Goal: Book appointment/travel/reservation

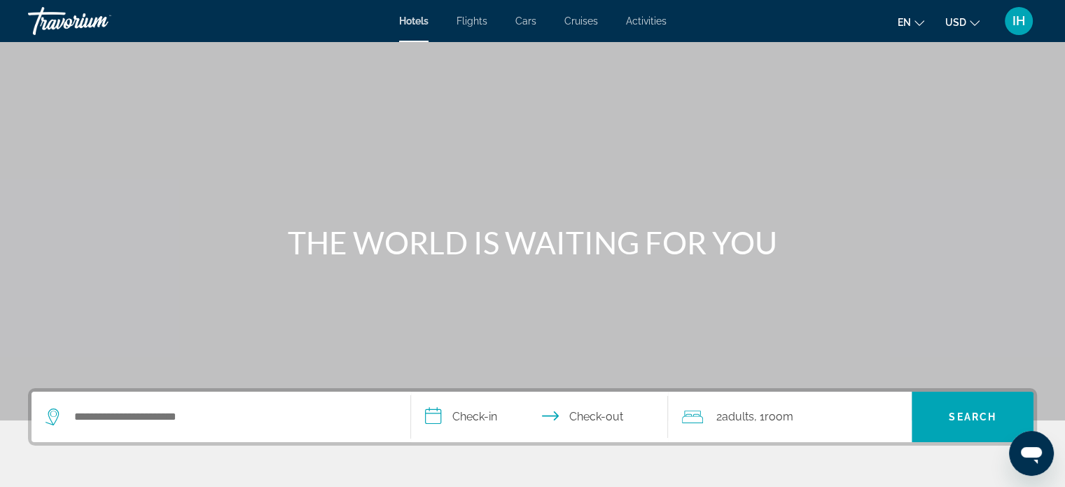
click at [472, 25] on span "Flights" at bounding box center [471, 20] width 31 height 11
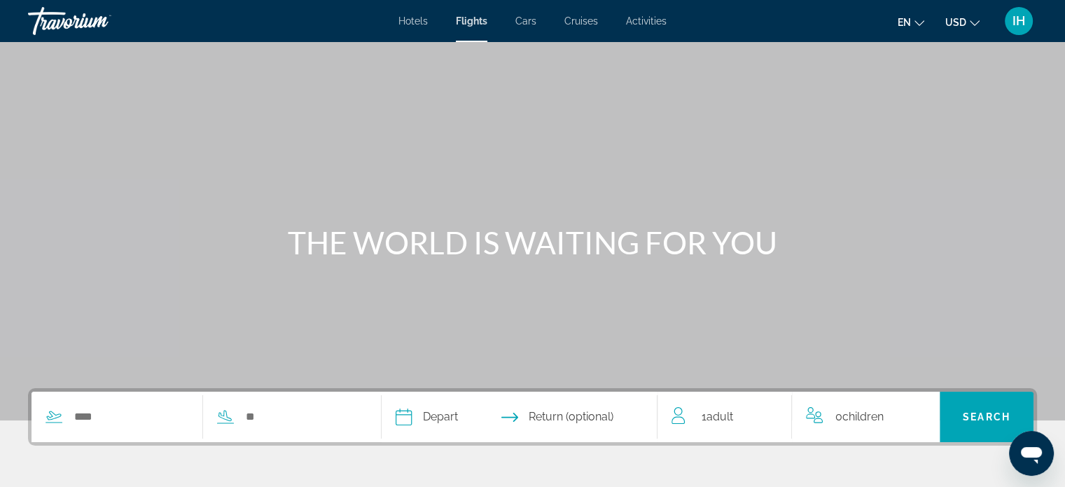
click at [410, 20] on span "Hotels" at bounding box center [412, 20] width 29 height 11
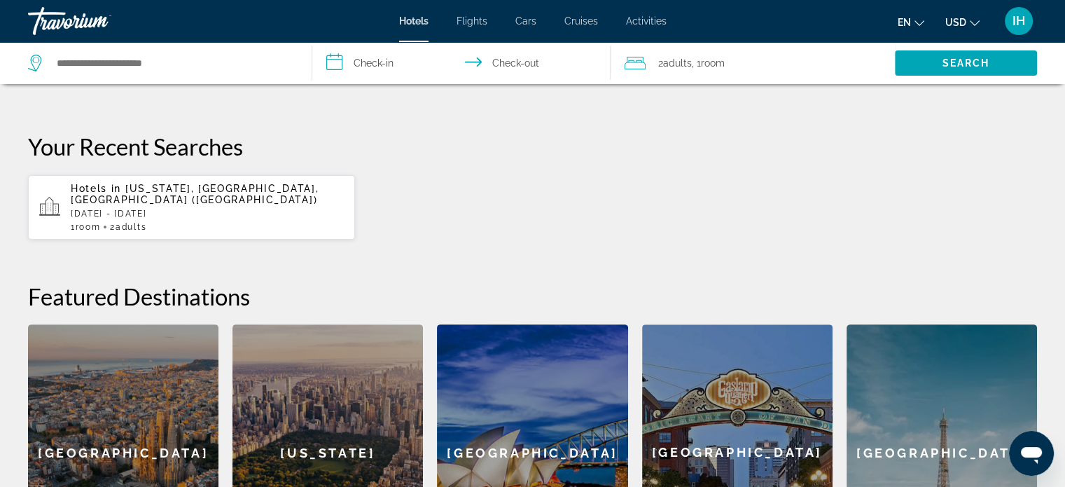
scroll to position [490, 0]
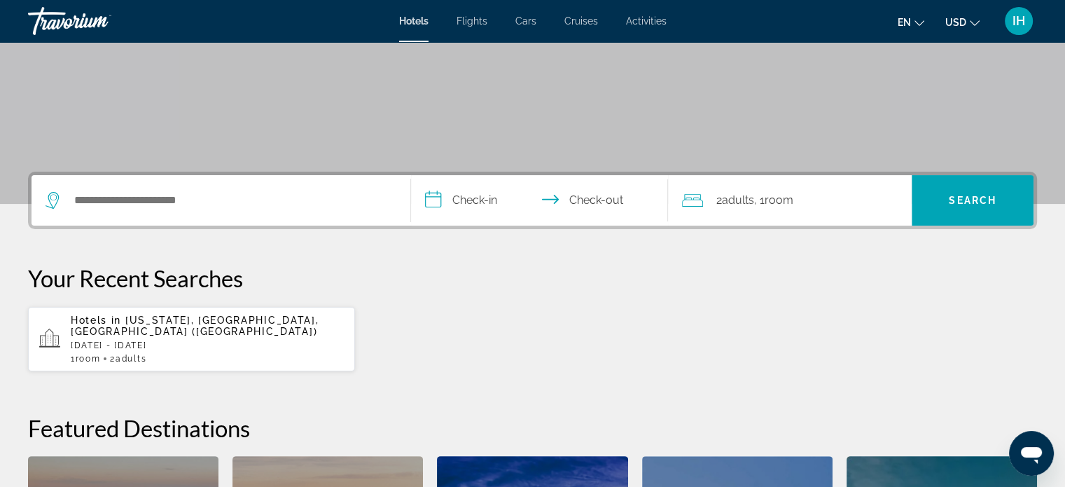
click at [247, 211] on div "Search widget" at bounding box center [221, 200] width 351 height 50
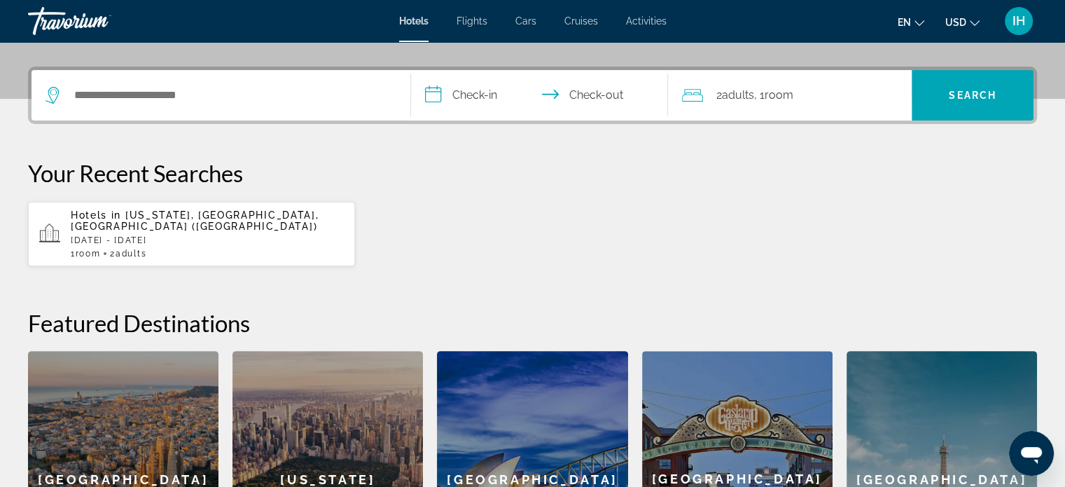
scroll to position [342, 0]
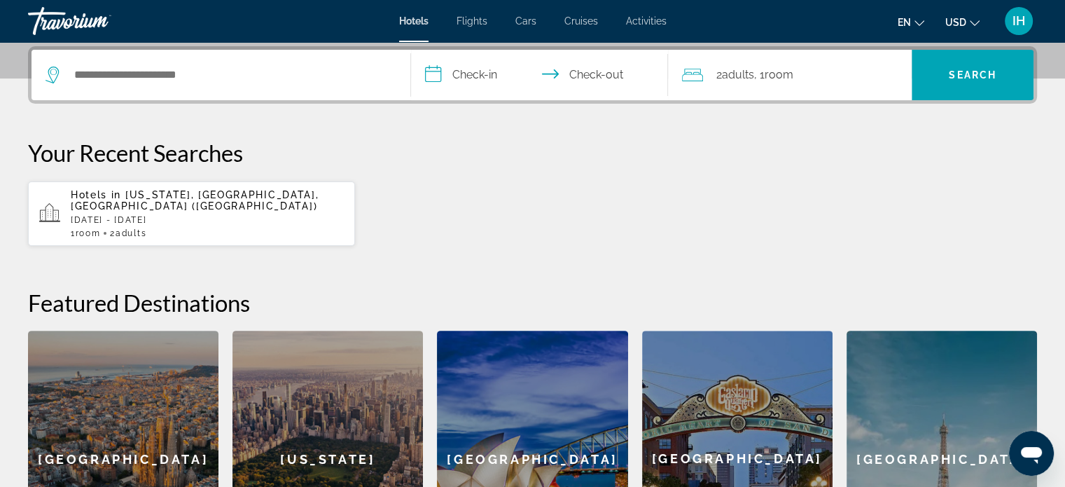
click at [183, 96] on div "Search widget" at bounding box center [221, 75] width 351 height 50
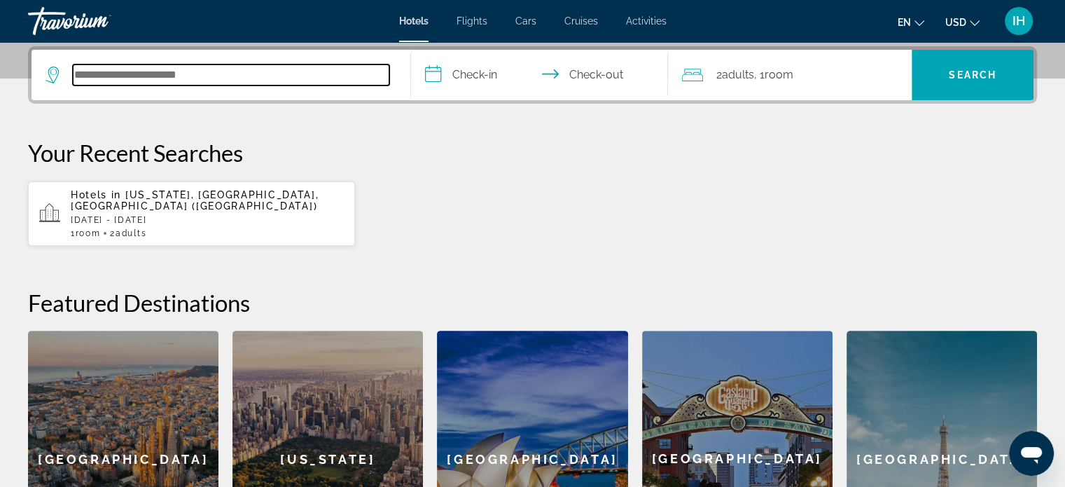
click at [199, 72] on input "Search hotel destination" at bounding box center [231, 74] width 316 height 21
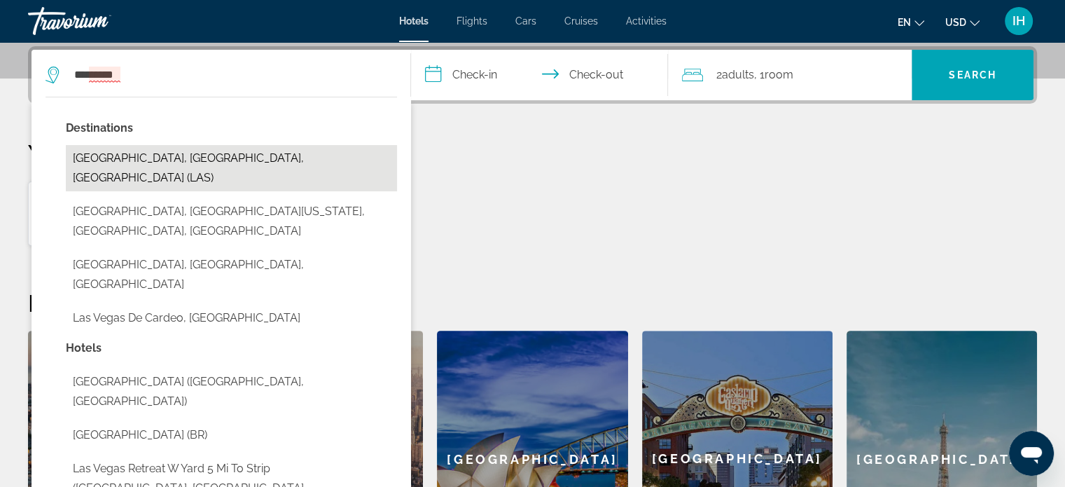
click at [195, 146] on button "Las Vegas, NV, United States (LAS)" at bounding box center [231, 168] width 331 height 46
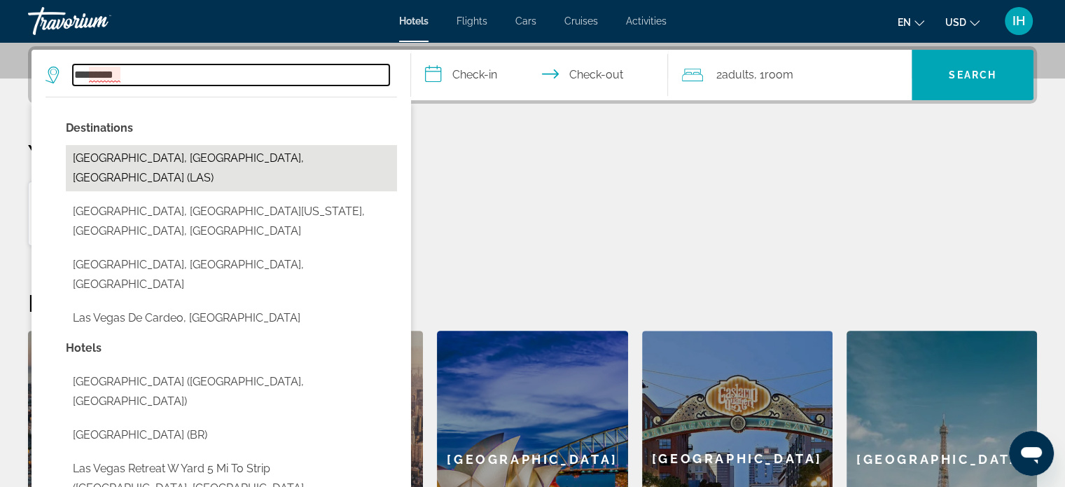
type input "**********"
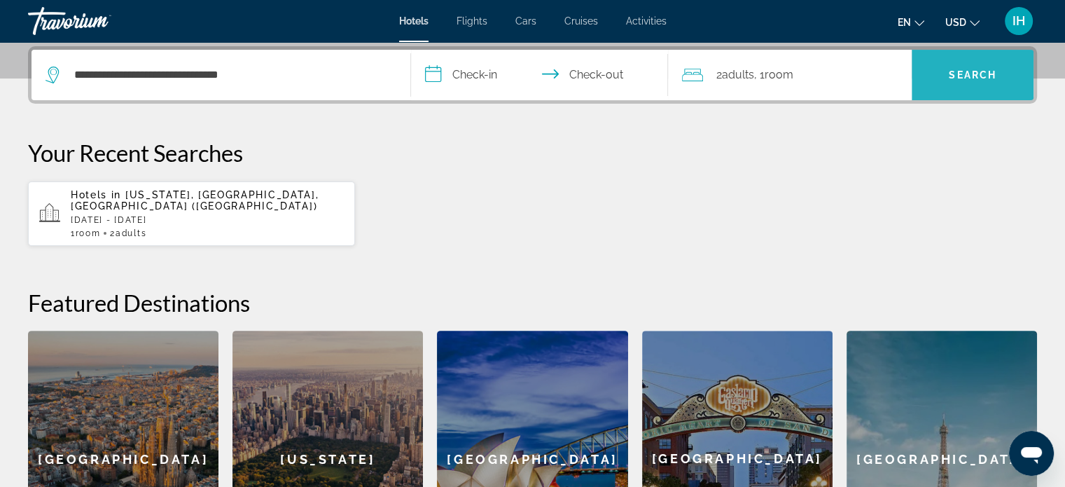
click at [987, 78] on span "Search" at bounding box center [973, 74] width 48 height 11
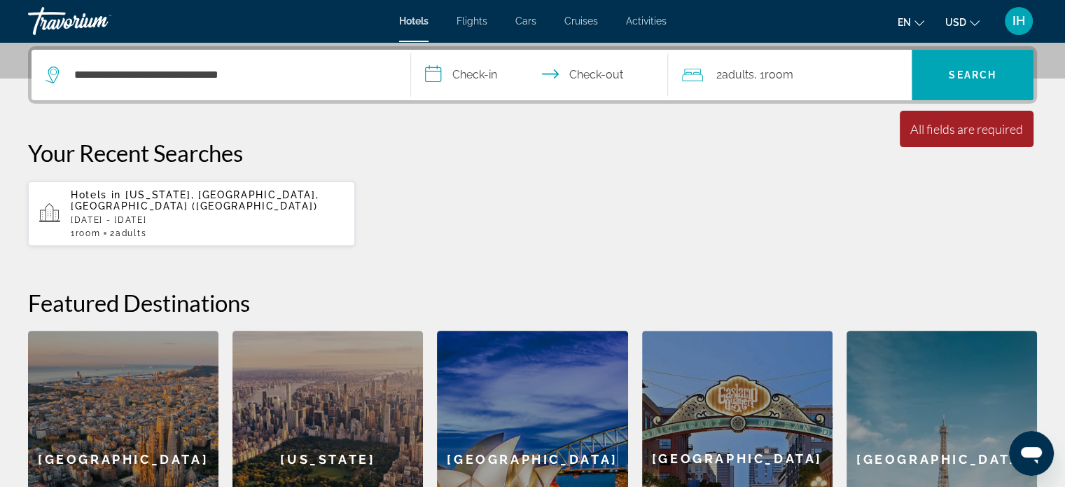
click at [451, 74] on input "**********" at bounding box center [542, 77] width 263 height 55
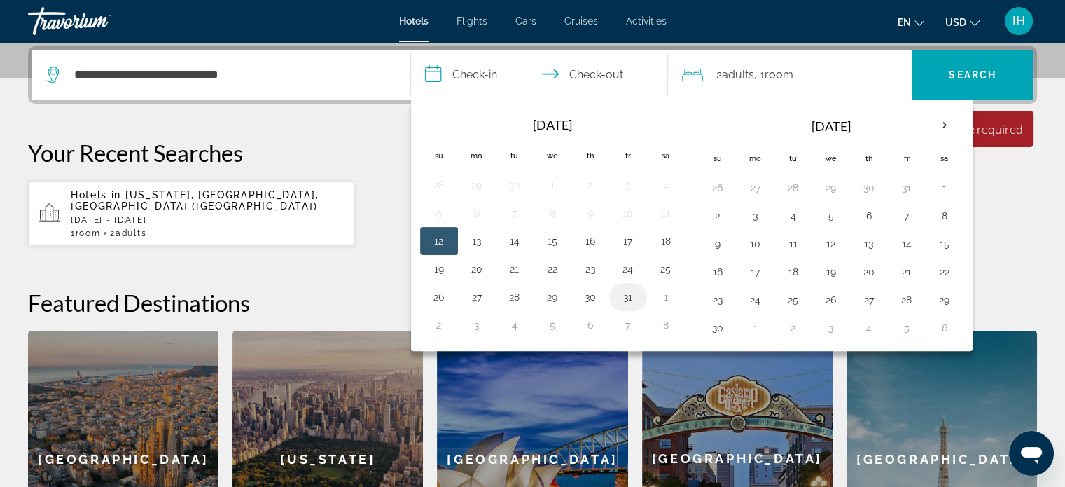
click at [626, 293] on button "31" at bounding box center [628, 297] width 22 height 20
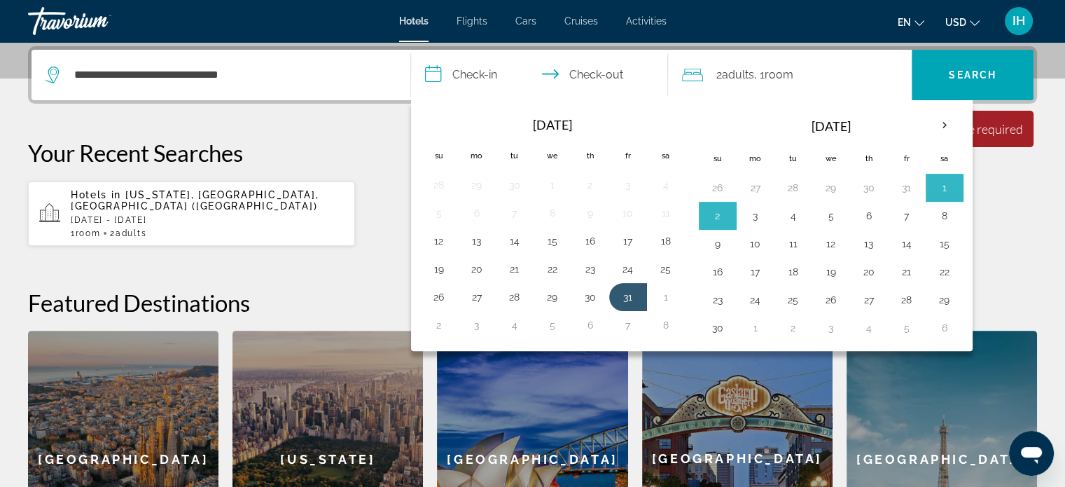
click at [746, 214] on button "3" at bounding box center [755, 216] width 22 height 20
type input "**********"
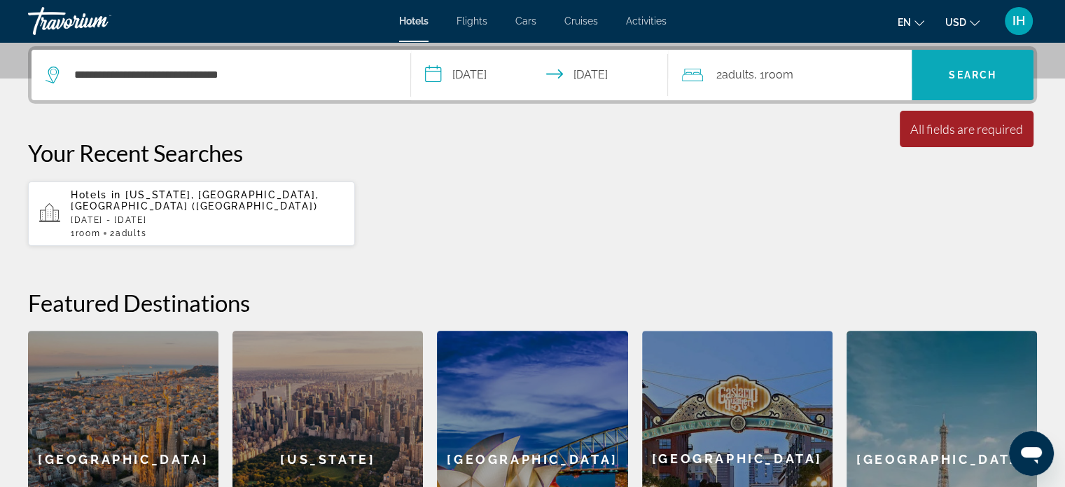
click at [988, 83] on span "Search" at bounding box center [972, 75] width 122 height 34
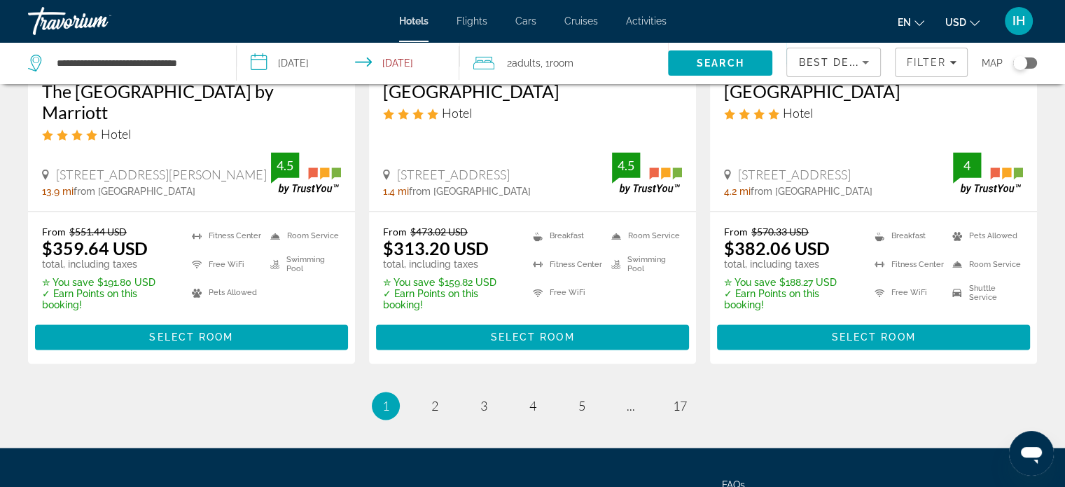
scroll to position [2047, 0]
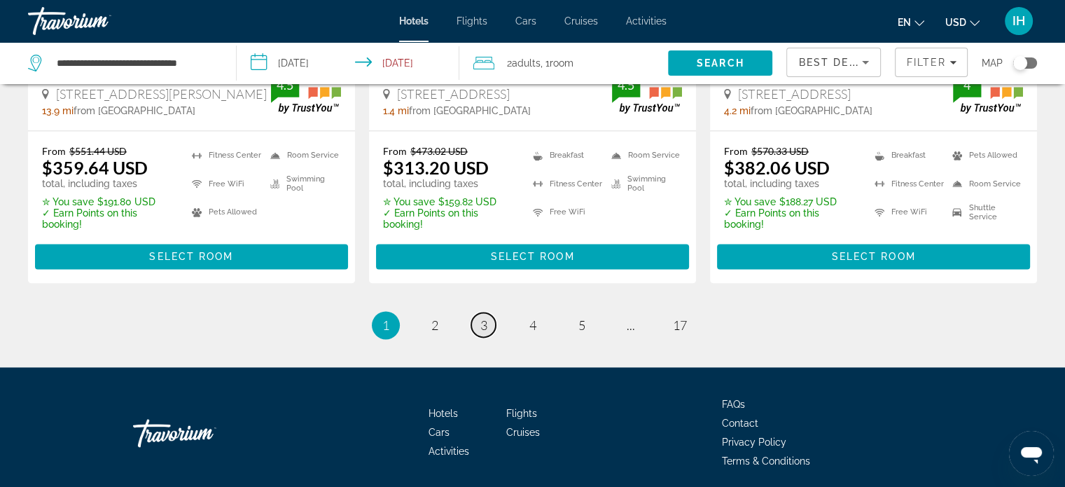
click at [473, 312] on link "page 3" at bounding box center [483, 324] width 25 height 25
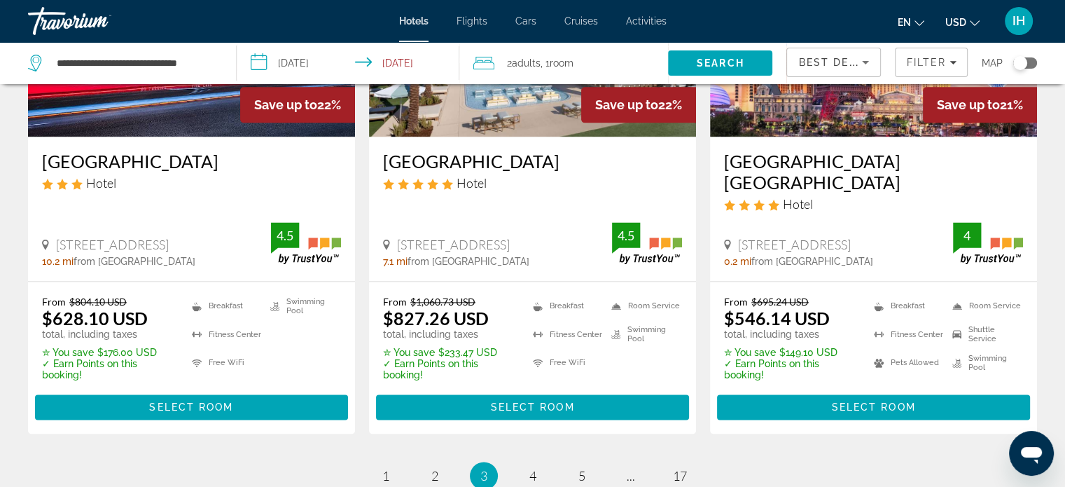
scroll to position [1890, 0]
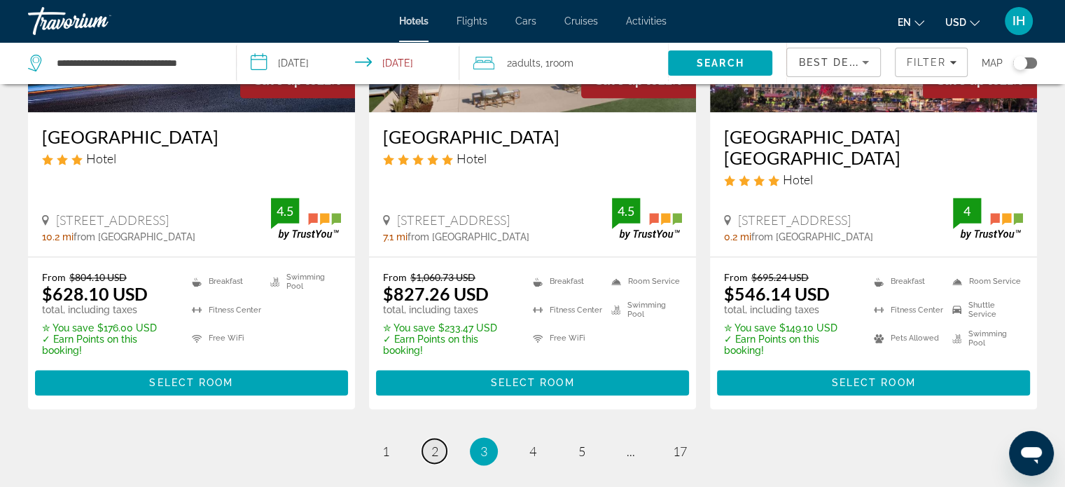
click at [426, 438] on link "page 2" at bounding box center [434, 450] width 25 height 25
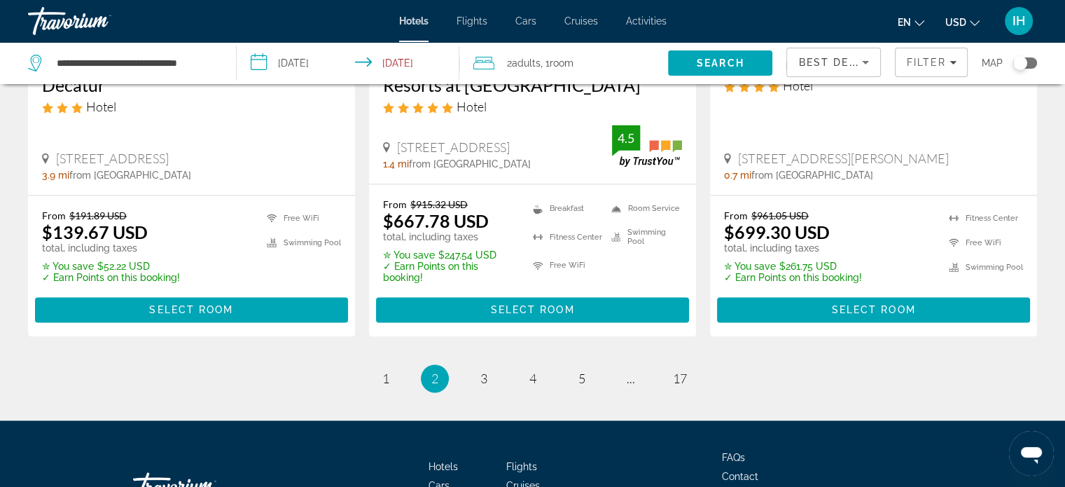
scroll to position [1960, 0]
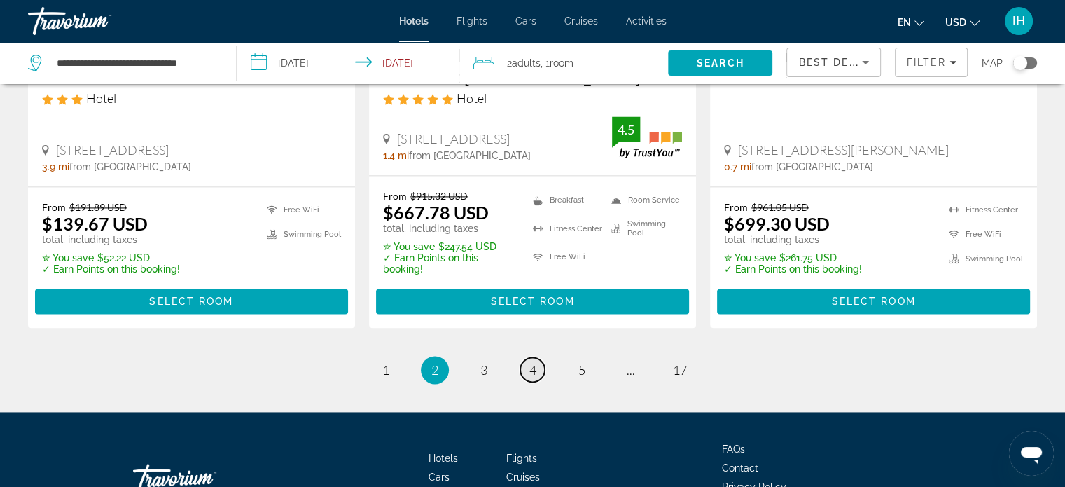
click at [530, 362] on span "4" at bounding box center [532, 369] width 7 height 15
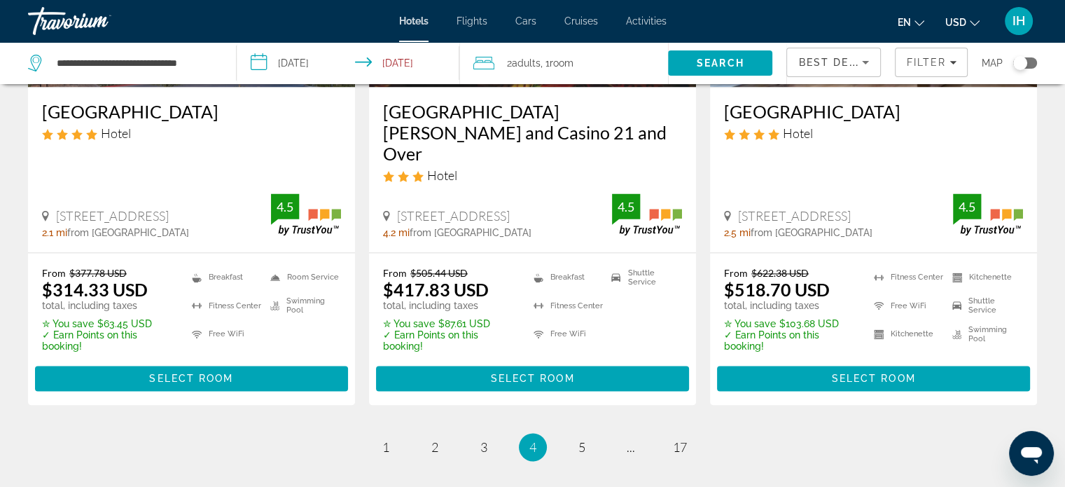
scroll to position [1960, 0]
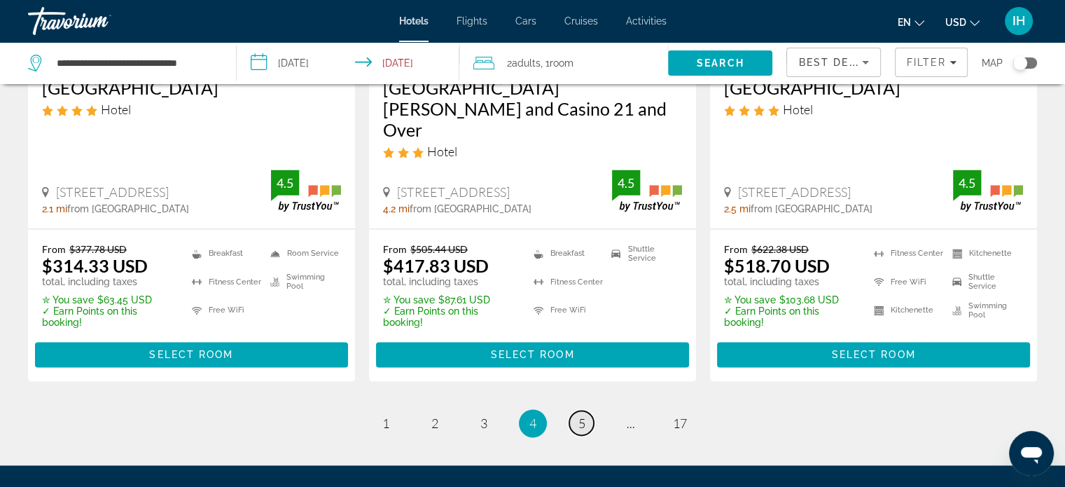
click at [585, 410] on link "page 5" at bounding box center [581, 422] width 25 height 25
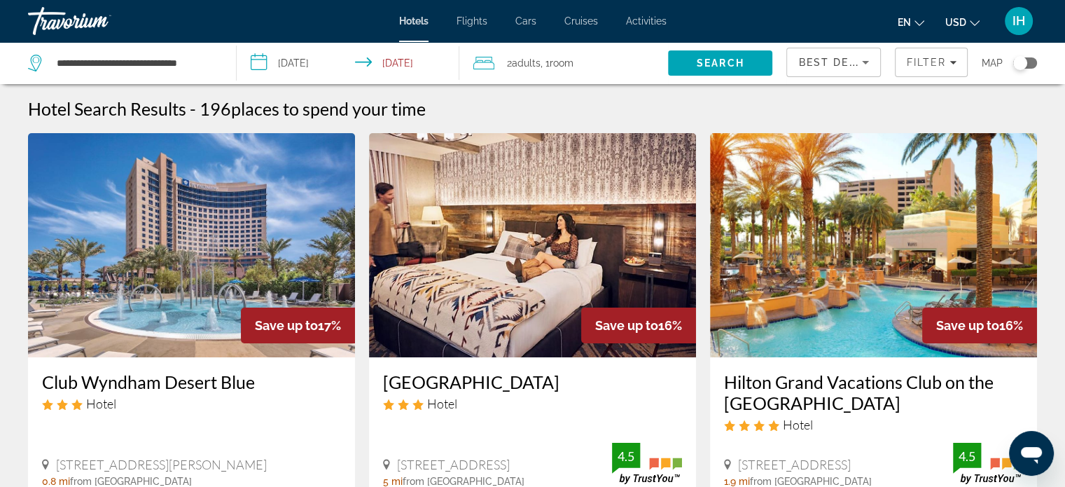
click at [402, 27] on div "Hotels Flights Cars Cruises Activities Hotels Flights Cars Cruises Activities e…" at bounding box center [532, 21] width 1065 height 36
click at [79, 23] on div "Travorium" at bounding box center [98, 21] width 140 height 36
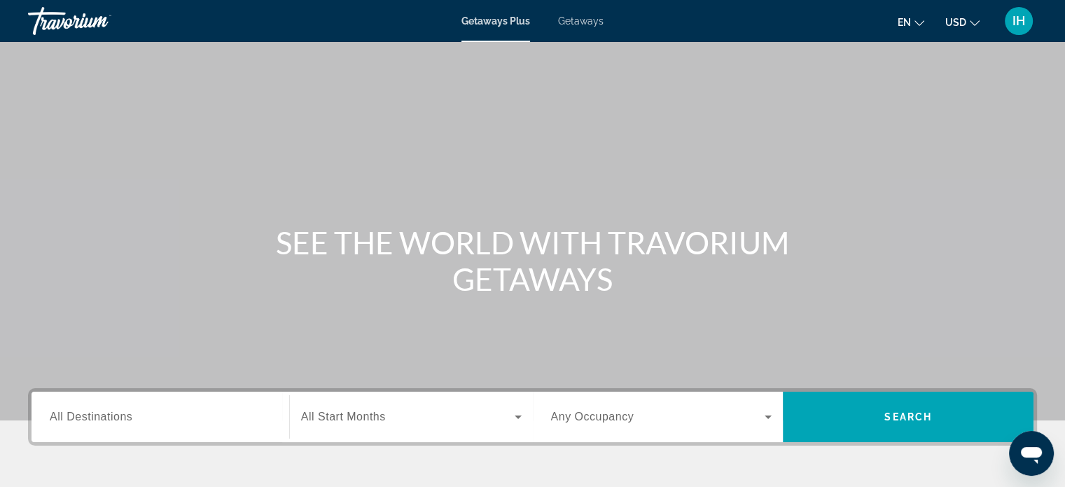
click at [110, 426] on div "Search widget" at bounding box center [160, 417] width 221 height 40
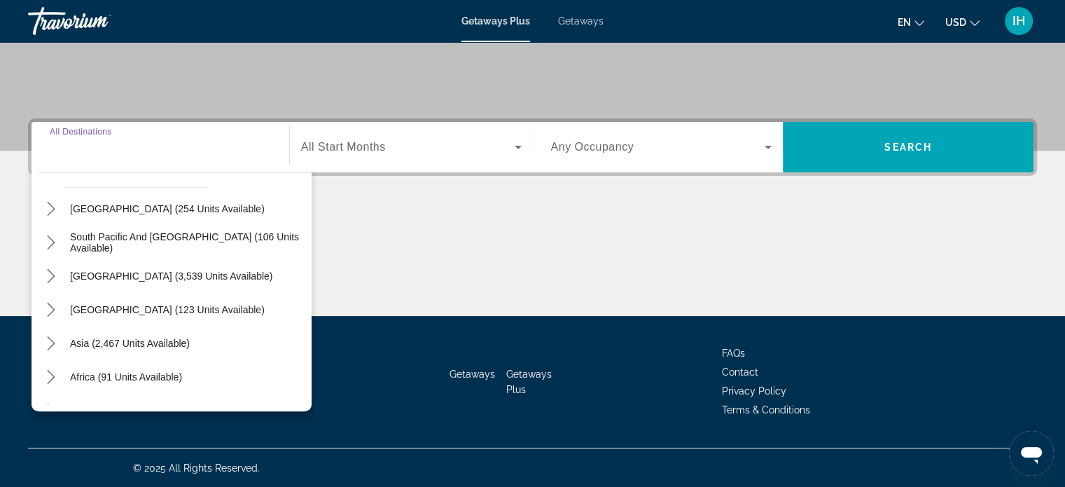
scroll to position [227, 0]
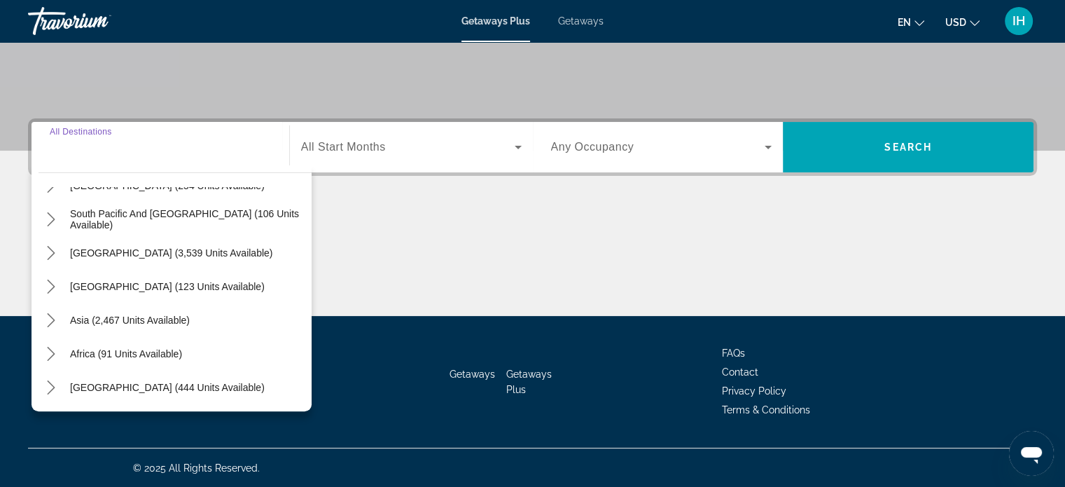
click at [64, 389] on span "Select destination: Middle East (444 units available)" at bounding box center [167, 387] width 209 height 34
type input "**********"
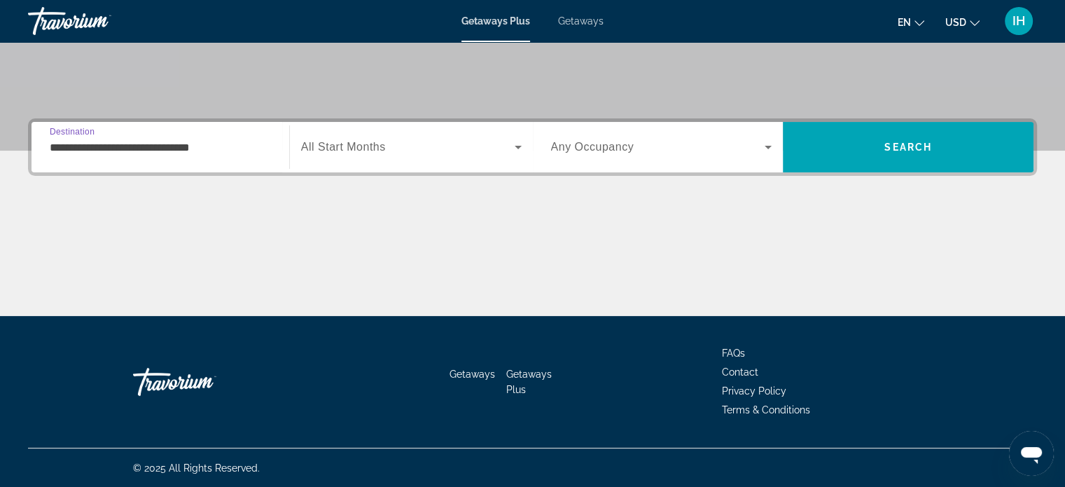
click at [122, 145] on input "**********" at bounding box center [160, 147] width 221 height 17
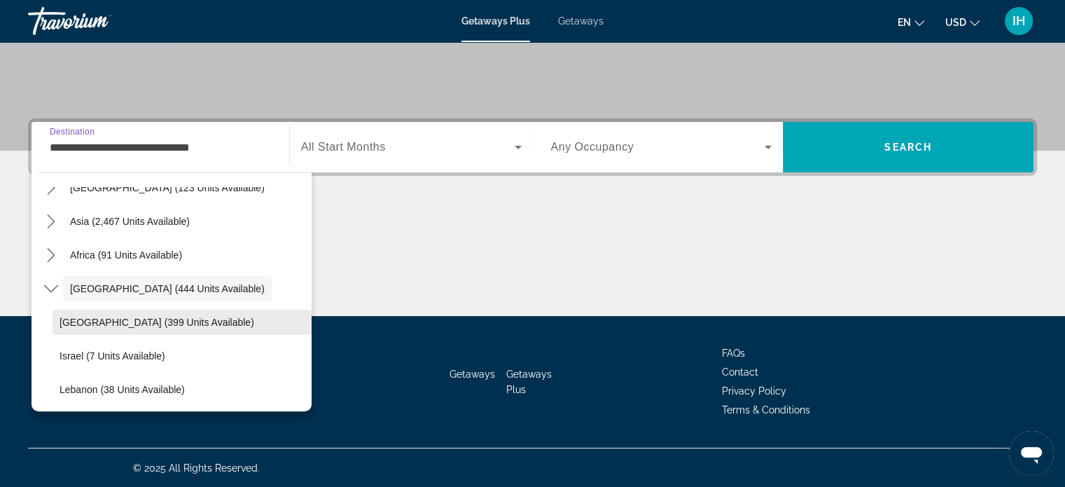
scroll to position [328, 0]
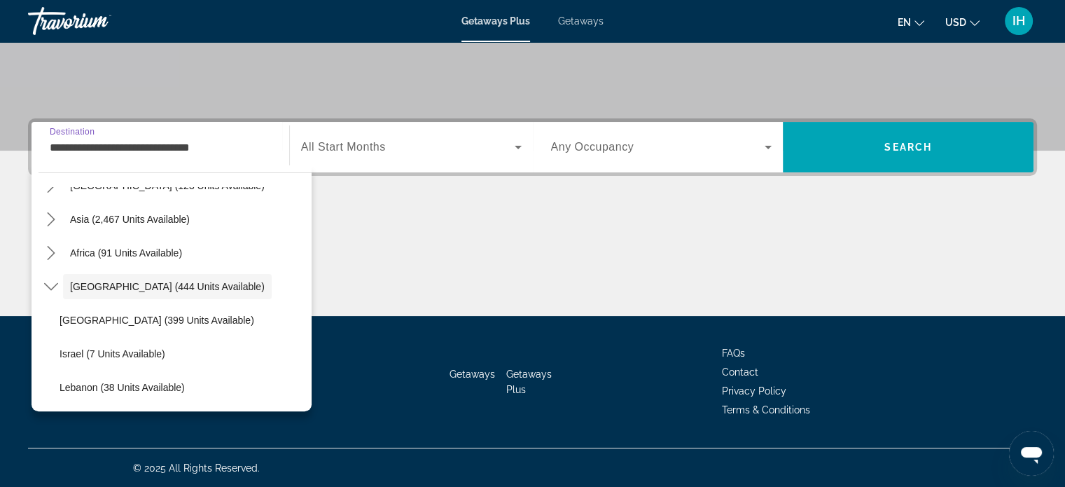
click at [597, 21] on span "Getaways" at bounding box center [581, 20] width 46 height 11
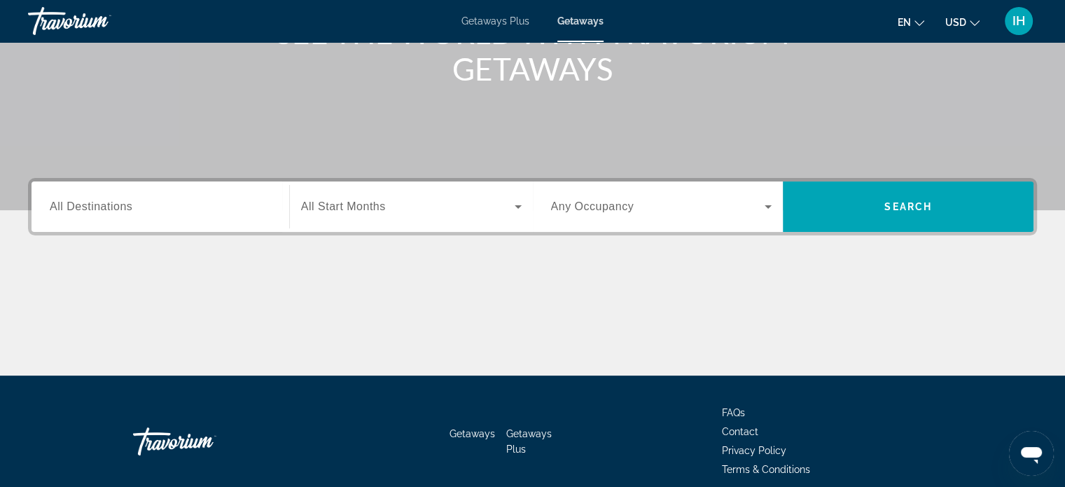
click at [128, 210] on span "All Destinations" at bounding box center [91, 206] width 83 height 12
click at [128, 210] on input "Destination All Destinations" at bounding box center [160, 207] width 221 height 17
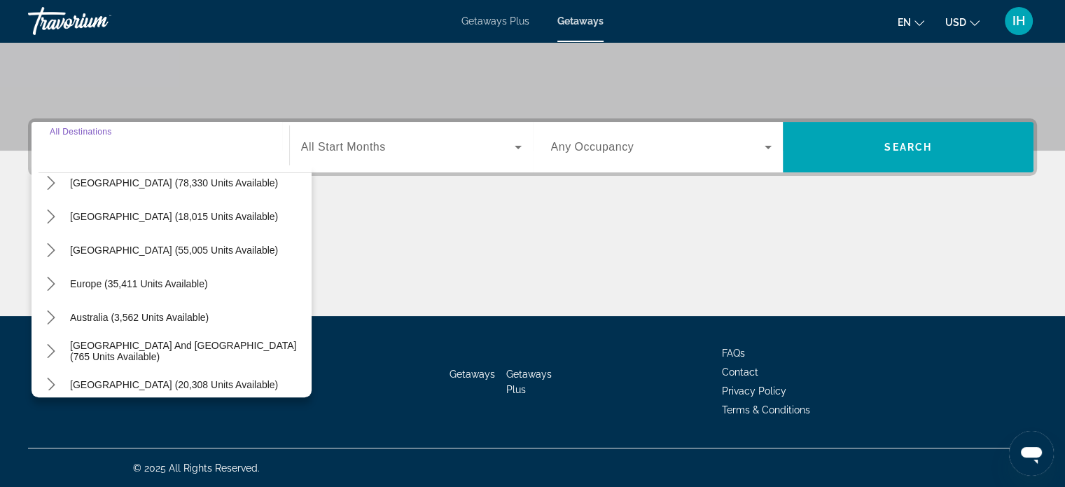
scroll to position [227, 0]
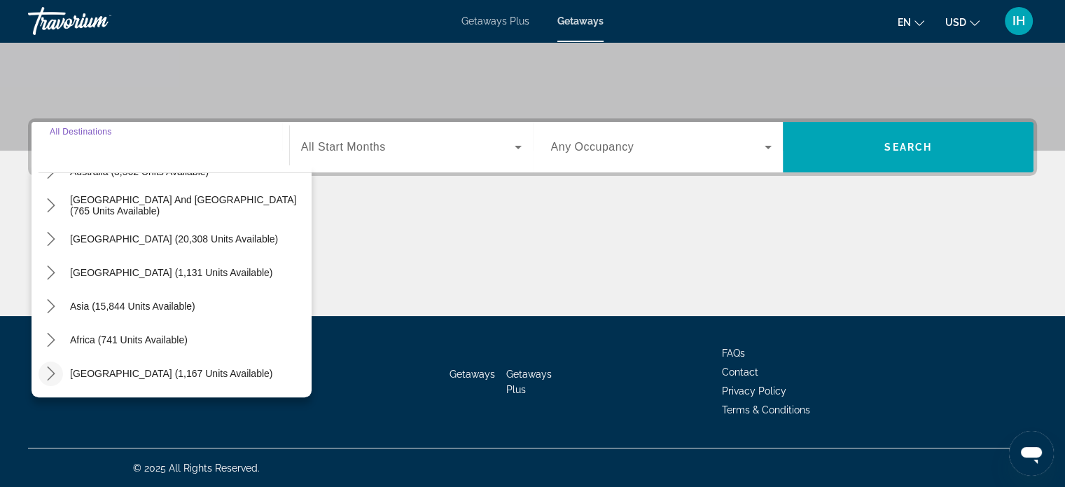
click at [44, 379] on icon "Toggle Middle East (1,167 units available) submenu" at bounding box center [51, 373] width 14 height 14
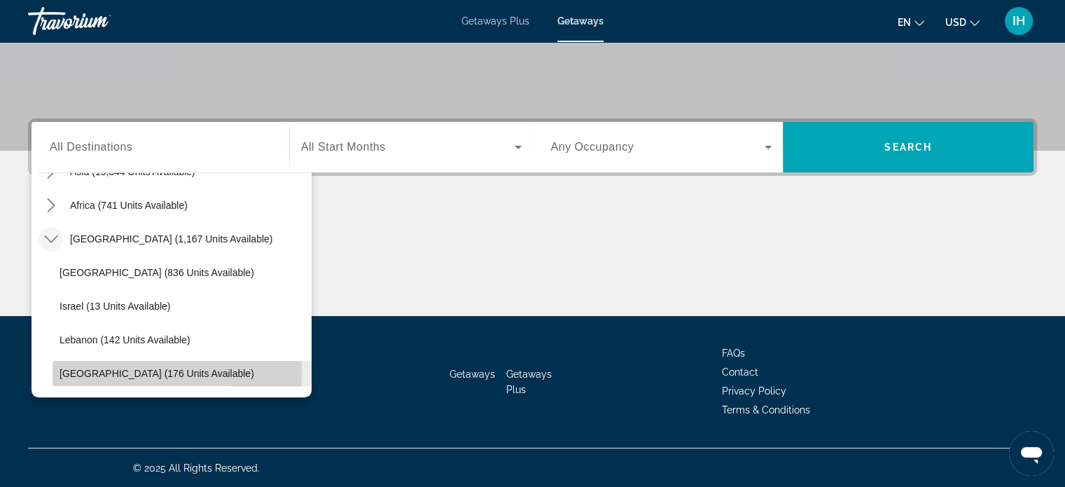
click at [88, 369] on span "[GEOGRAPHIC_DATA] (176 units available)" at bounding box center [157, 373] width 195 height 11
type input "**********"
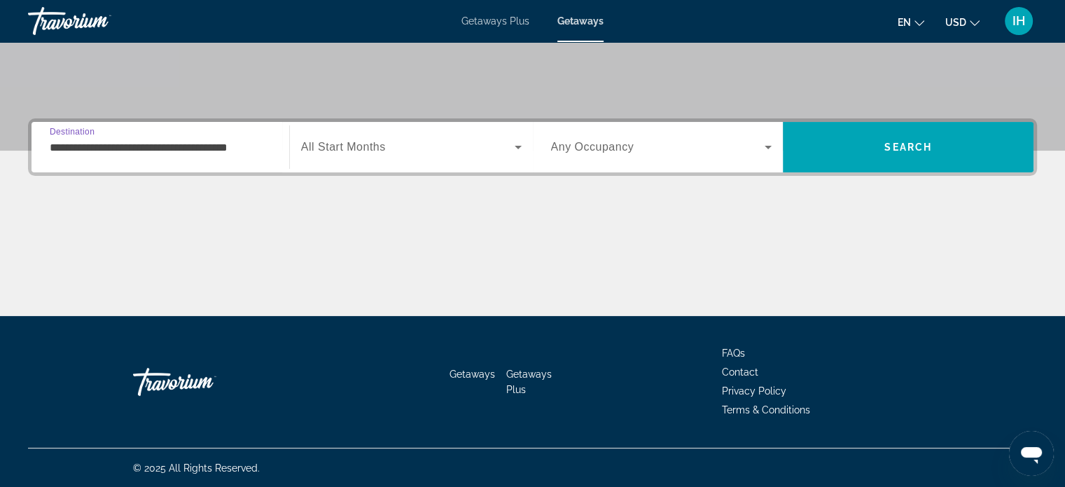
click at [487, 148] on span "Search widget" at bounding box center [408, 147] width 214 height 17
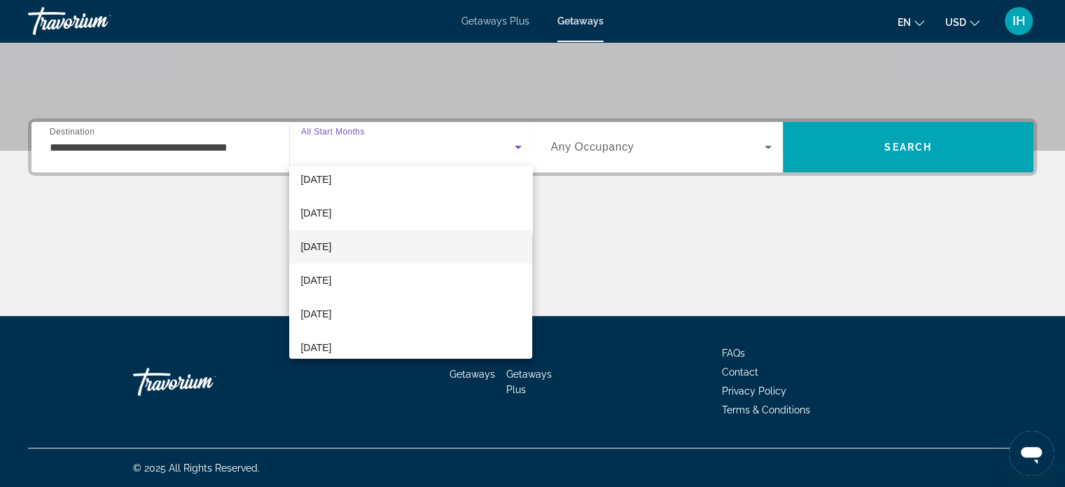
scroll to position [140, 0]
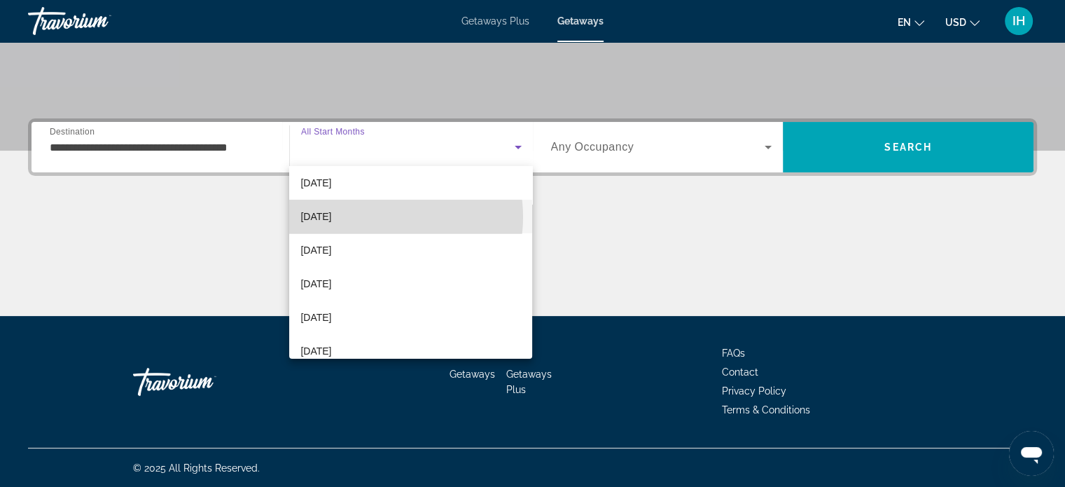
click at [377, 216] on mat-option "[DATE]" at bounding box center [410, 217] width 243 height 34
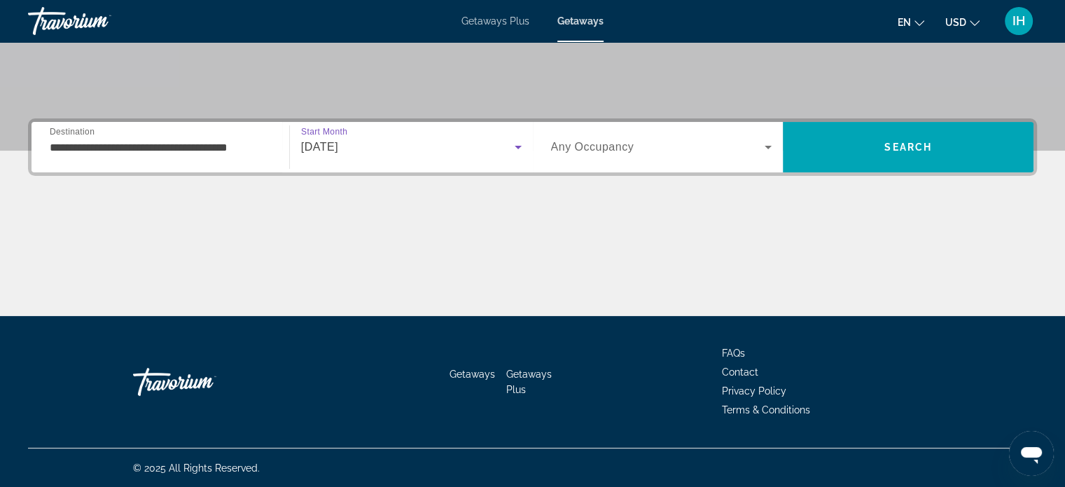
click at [701, 134] on div "Search widget" at bounding box center [661, 146] width 221 height 39
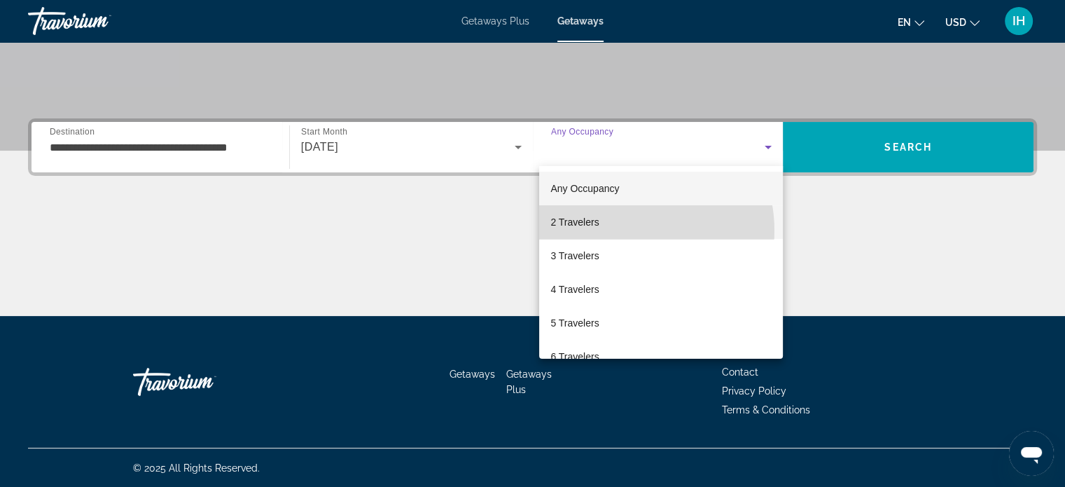
click at [622, 230] on mat-option "2 Travelers" at bounding box center [661, 222] width 244 height 34
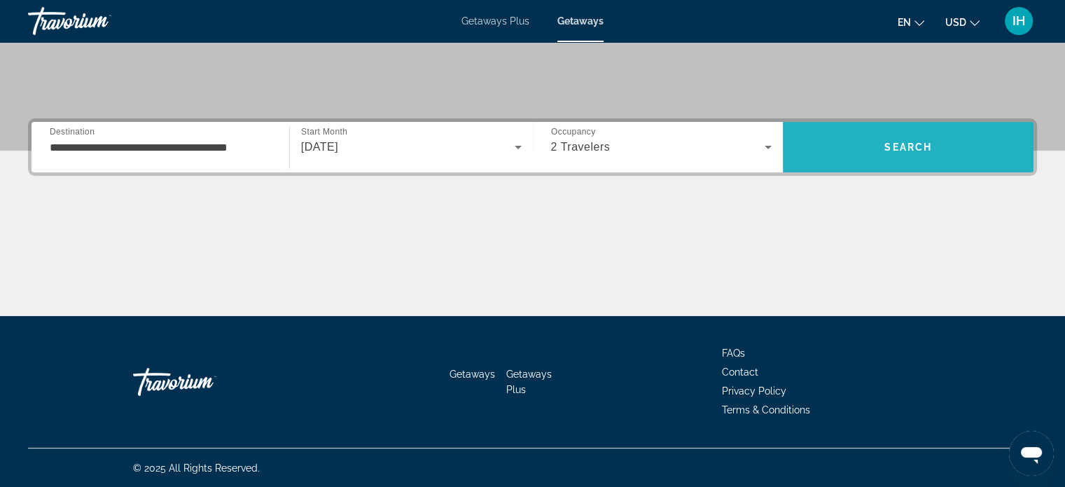
click at [932, 153] on span "Search" at bounding box center [908, 147] width 251 height 34
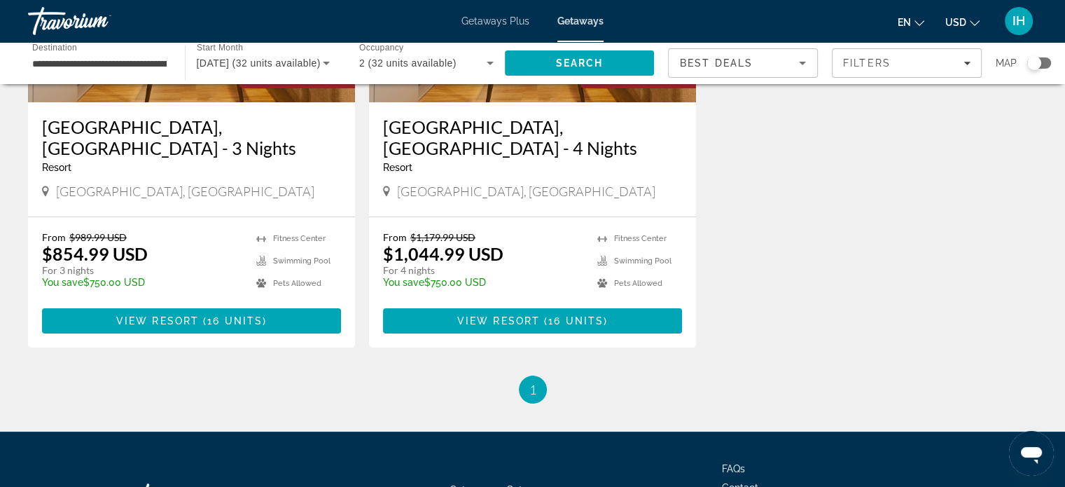
scroll to position [280, 0]
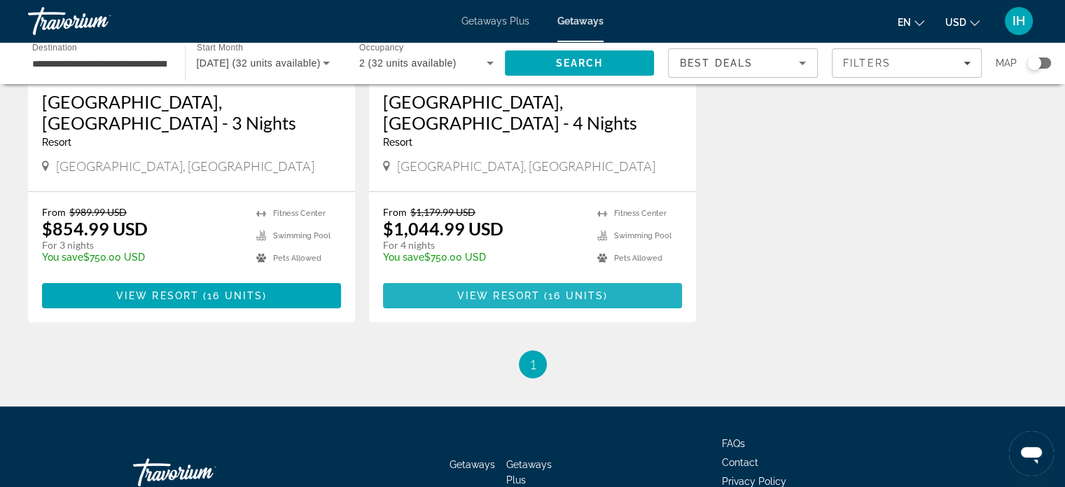
click at [524, 290] on span "View Resort" at bounding box center [498, 295] width 83 height 11
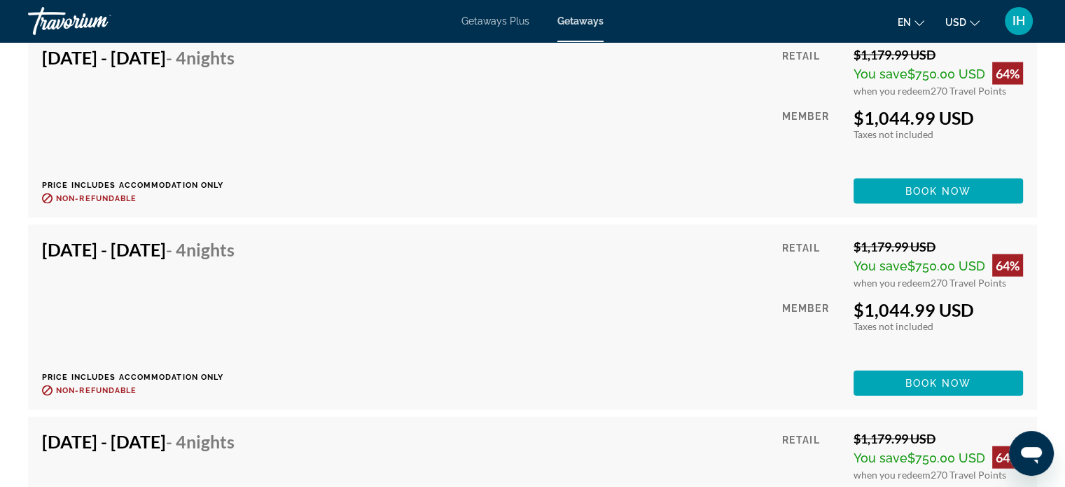
scroll to position [2867, 0]
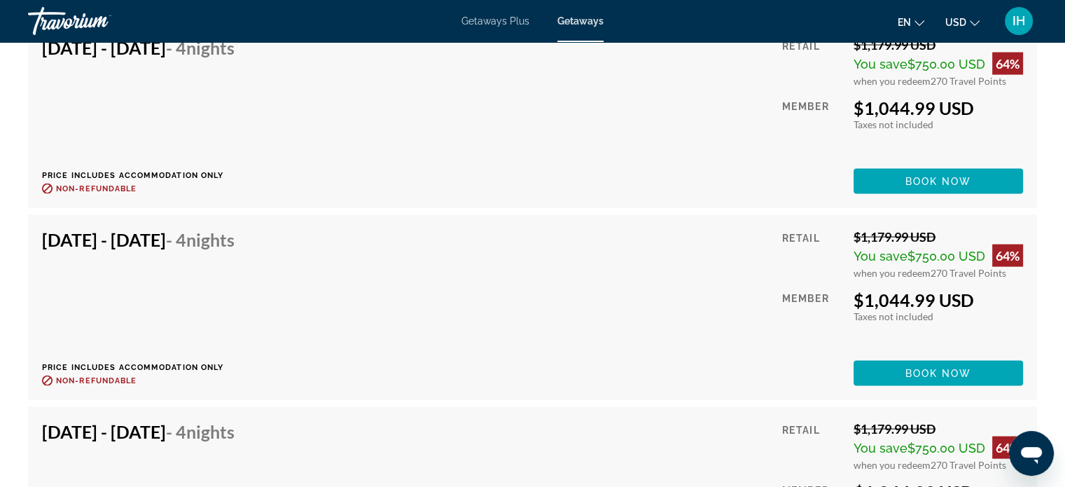
click at [67, 16] on div "Travorium" at bounding box center [98, 21] width 140 height 36
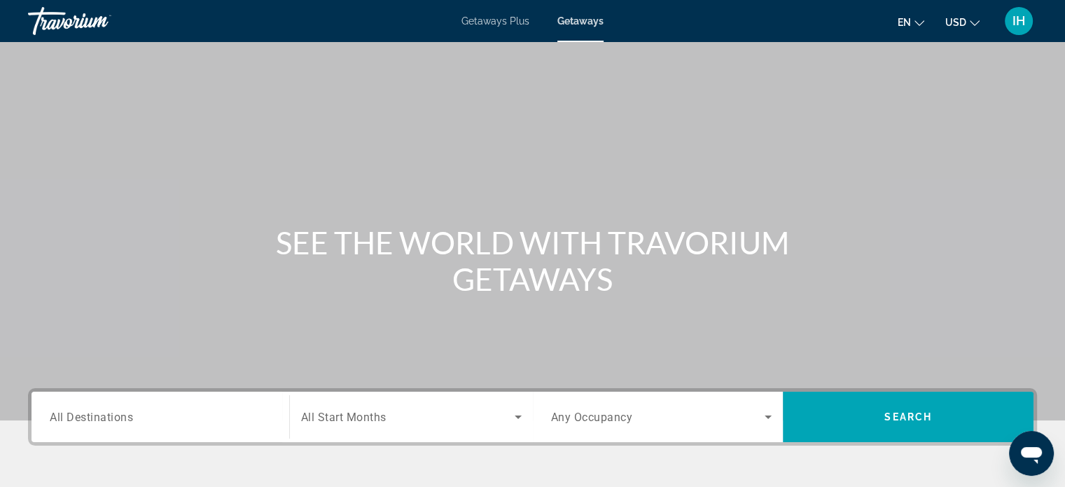
click at [77, 25] on div "Travorium" at bounding box center [98, 21] width 140 height 36
